Goal: Task Accomplishment & Management: Manage account settings

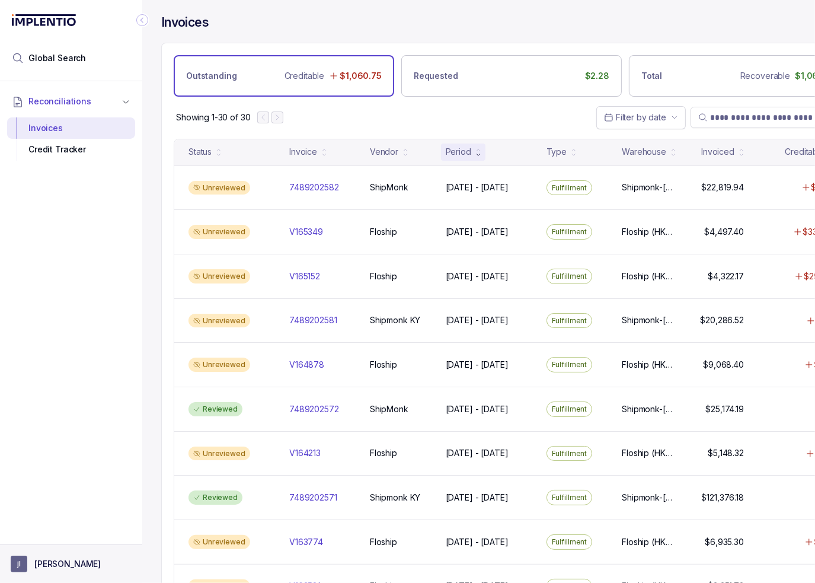
click at [88, 561] on button "[PERSON_NAME]" at bounding box center [71, 564] width 121 height 17
click at [73, 532] on p "Logout" at bounding box center [78, 538] width 98 height 12
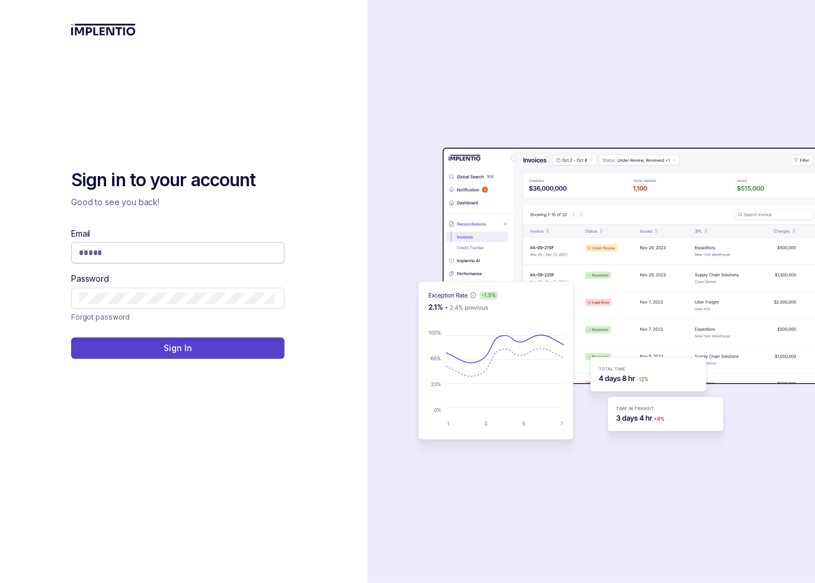
click at [186, 248] on input "Email" at bounding box center [177, 253] width 196 height 12
type input "**********"
